Goal: Information Seeking & Learning: Learn about a topic

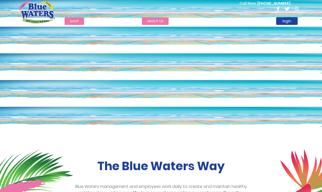
click at [158, 20] on link "about us" at bounding box center [155, 20] width 27 height 7
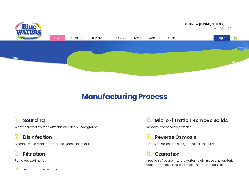
scroll to position [604, 0]
